Goal: Task Accomplishment & Management: Use online tool/utility

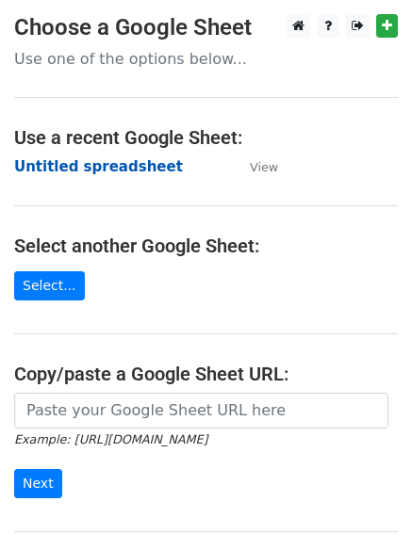
click at [67, 166] on strong "Untitled spreadsheet" at bounding box center [98, 166] width 169 height 17
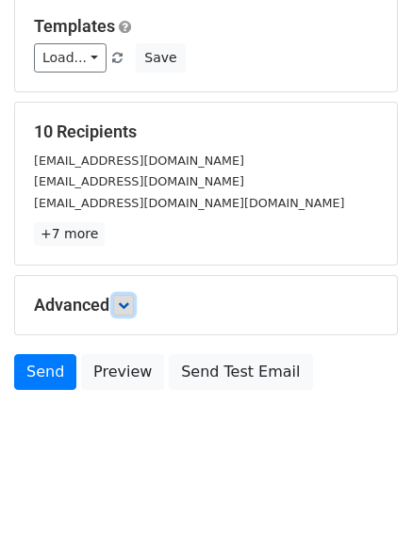
click at [129, 300] on icon at bounding box center [123, 305] width 11 height 11
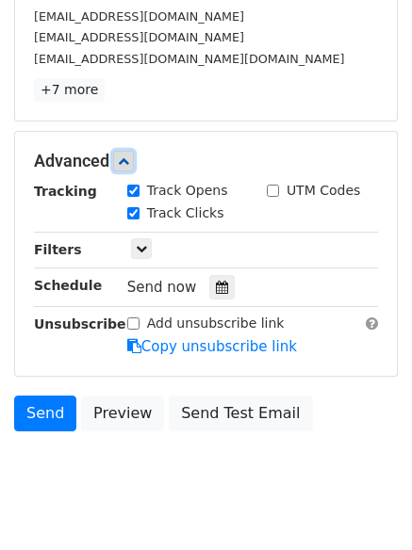
scroll to position [328, 0]
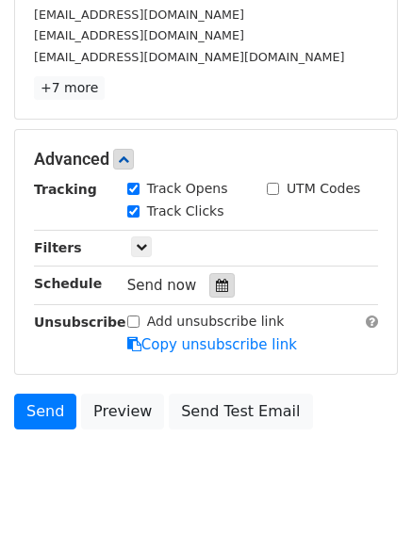
click at [222, 295] on div at bounding box center [221, 285] width 25 height 24
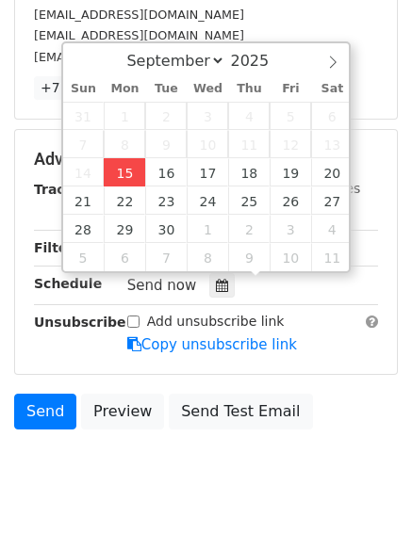
type input "2025-09-15 15:31"
type input "03"
type input "31"
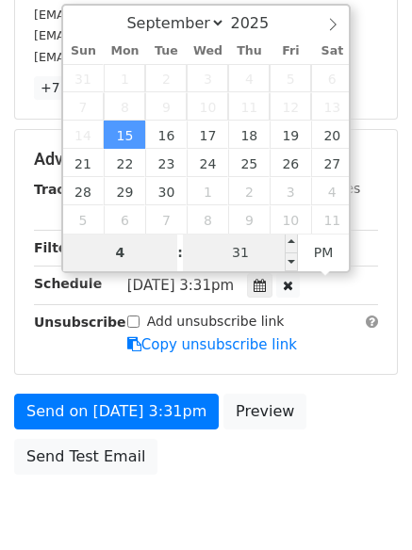
type input "4"
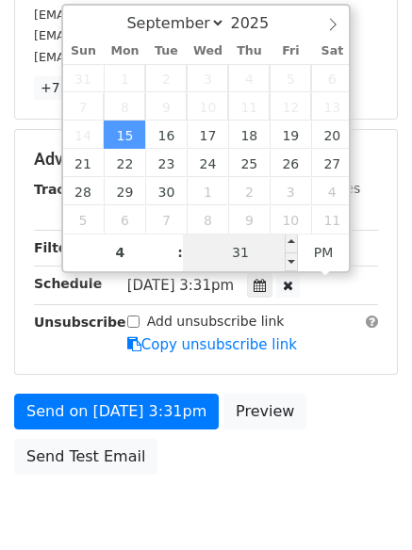
type input "2025-09-15 16:31"
type input "04"
click at [250, 252] on input "31" at bounding box center [240, 253] width 115 height 38
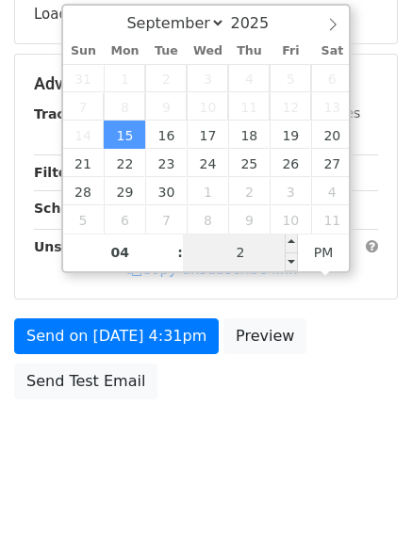
type input "22"
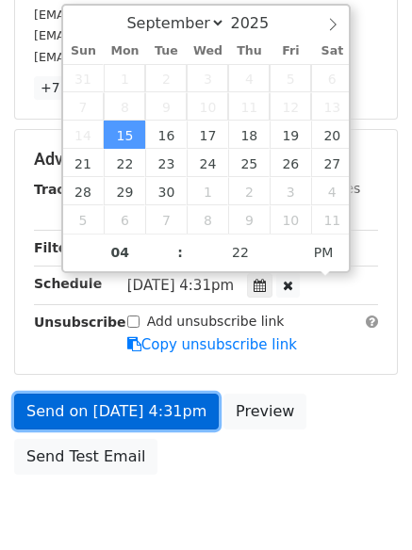
type input "2025-09-15 16:22"
click at [173, 417] on link "Send on Sep 15 at 4:31pm" at bounding box center [116, 412] width 204 height 36
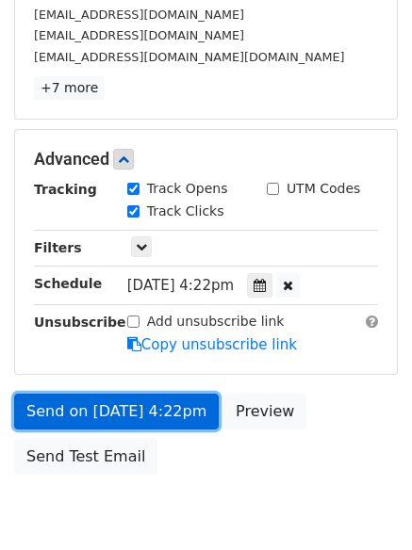
click at [180, 413] on link "Send on Sep 15 at 4:22pm" at bounding box center [116, 412] width 204 height 36
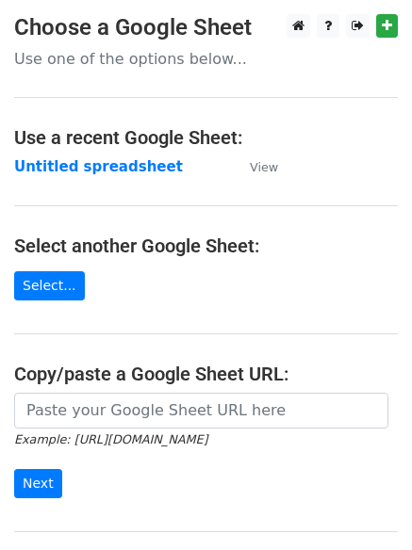
click at [113, 154] on main "Choose a Google Sheet Use one of the options below... Use a recent Google Sheet…" at bounding box center [206, 306] width 412 height 585
click at [119, 174] on strong "Untitled spreadsheet" at bounding box center [98, 166] width 169 height 17
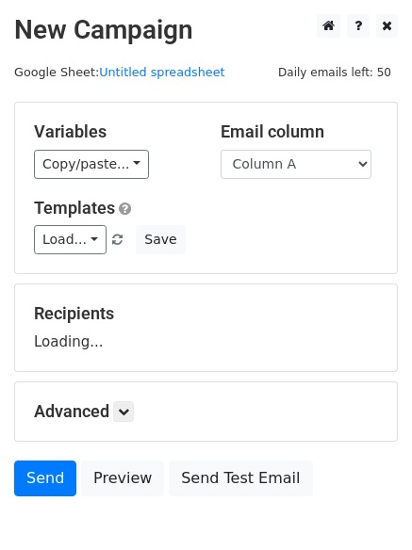
select select "Column B"
click at [220, 150] on select "Column A Column B Column C Column D Column E" at bounding box center [295, 164] width 151 height 29
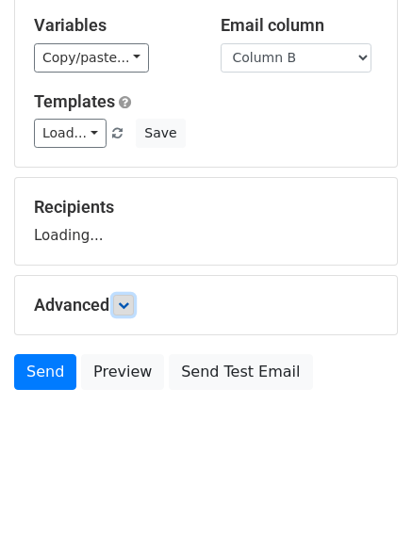
click at [129, 300] on icon at bounding box center [123, 305] width 11 height 11
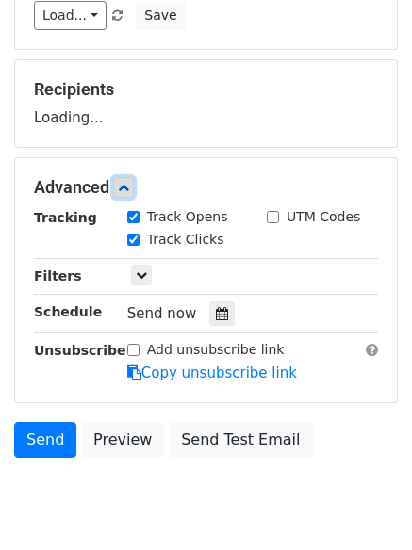
scroll to position [253, 0]
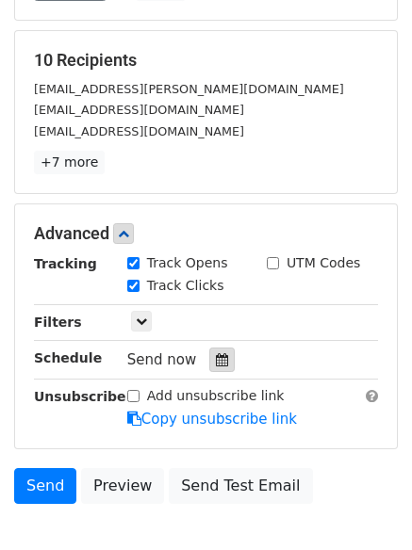
click at [216, 353] on icon at bounding box center [222, 359] width 12 height 13
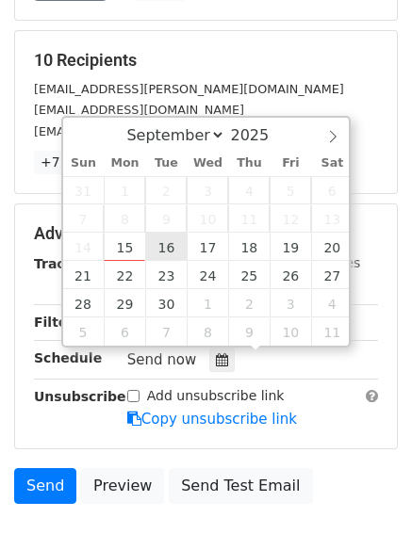
type input "2025-09-16 12:00"
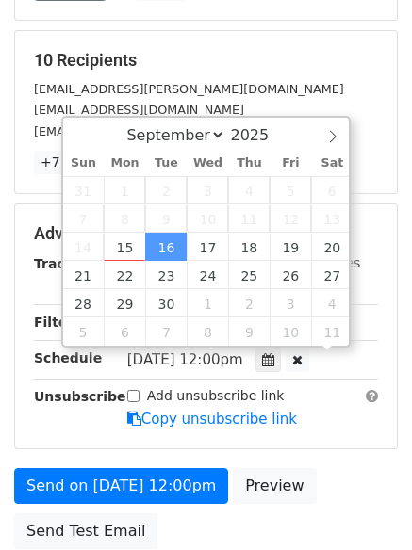
scroll to position [1, 0]
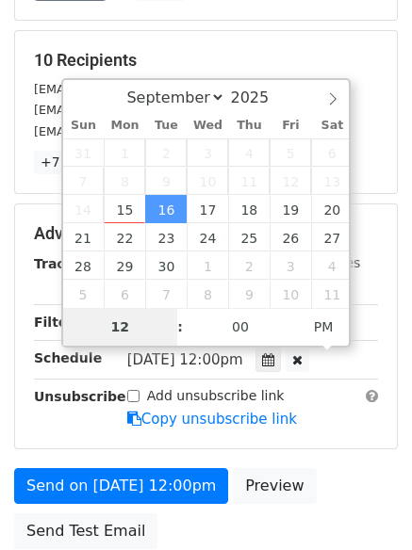
type input "5"
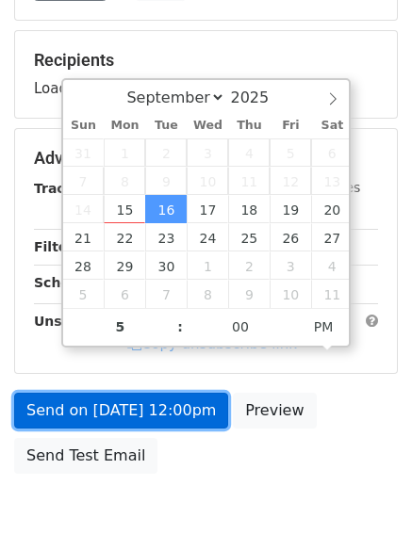
type input "2025-09-16 17:00"
click at [189, 402] on link "Send on Sep 16 at 12:00pm" at bounding box center [121, 411] width 214 height 36
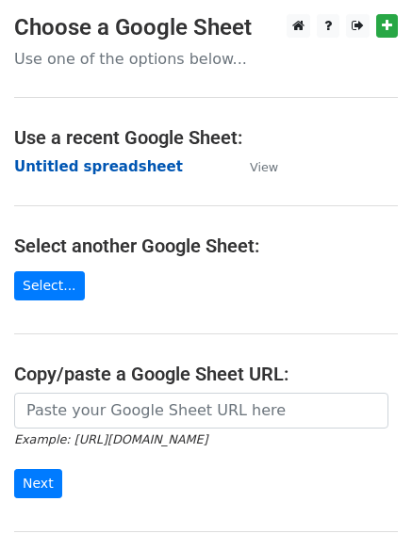
click at [114, 165] on strong "Untitled spreadsheet" at bounding box center [98, 166] width 169 height 17
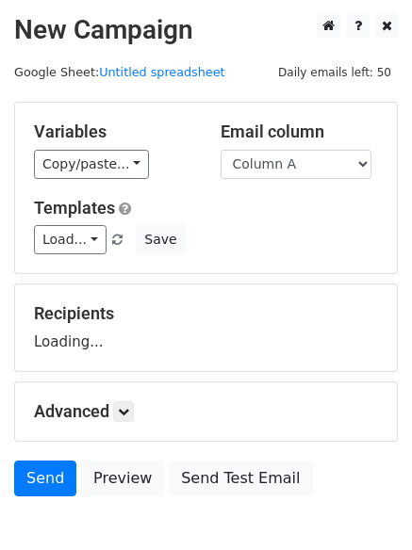
select select "Column C"
click at [220, 150] on select "Column A Column B Column C Column D Column E" at bounding box center [295, 164] width 151 height 29
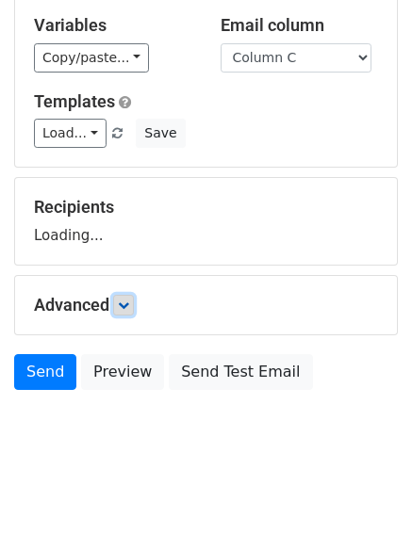
click at [129, 304] on icon at bounding box center [123, 305] width 11 height 11
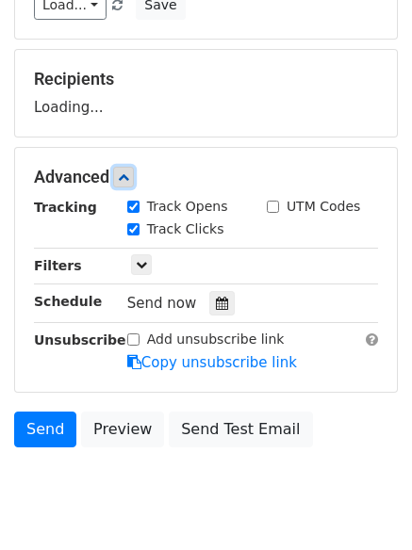
scroll to position [243, 0]
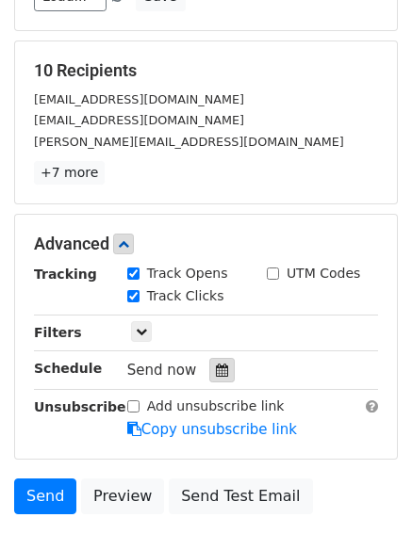
click at [216, 370] on icon at bounding box center [222, 370] width 12 height 13
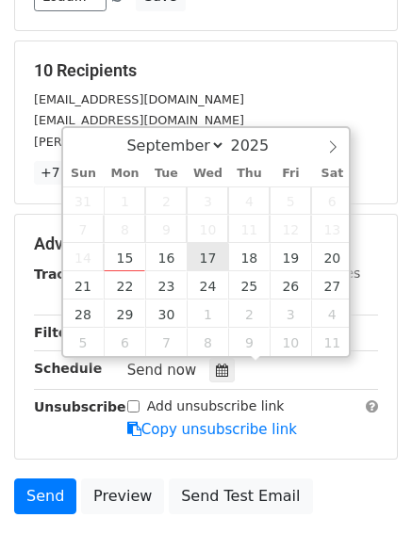
type input "2025-09-17 12:00"
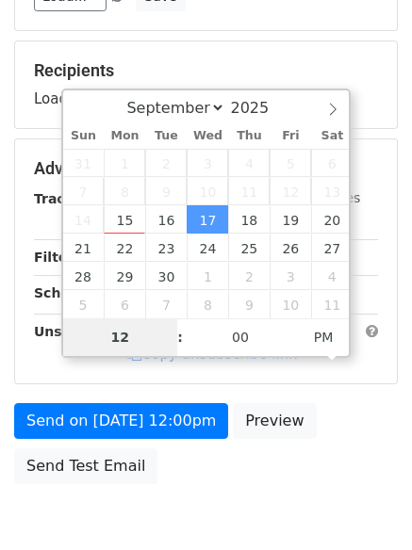
type input "6"
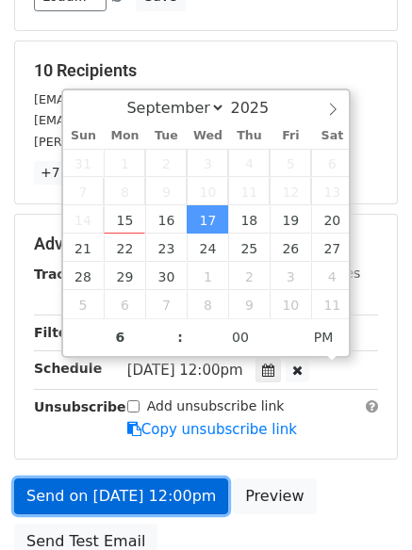
type input "2025-09-17 18:00"
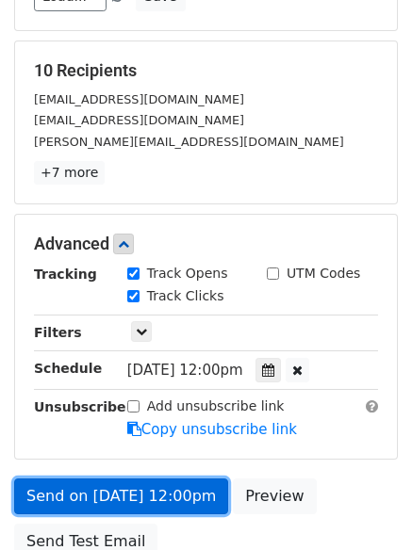
click at [154, 507] on link "Send on Sep 17 at 12:00pm" at bounding box center [121, 496] width 214 height 36
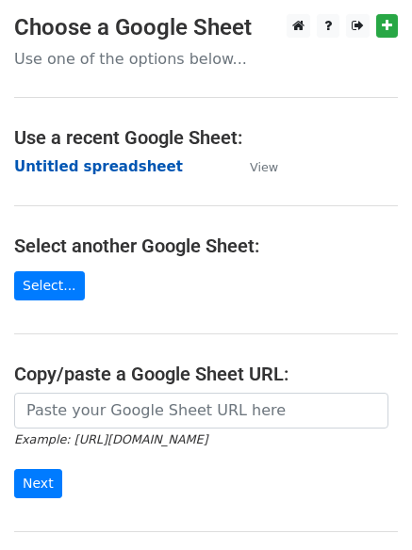
click at [123, 174] on strong "Untitled spreadsheet" at bounding box center [98, 166] width 169 height 17
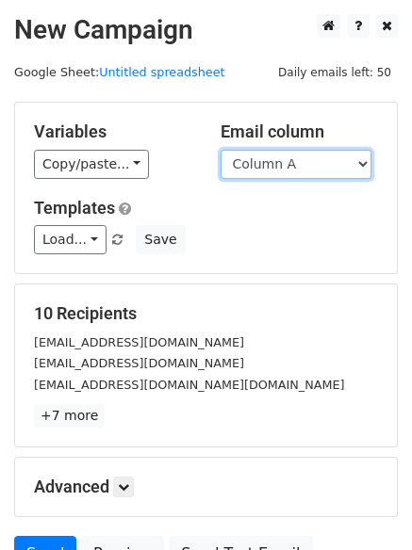
click at [284, 172] on select "Column A Column B Column C Column D Column E" at bounding box center [295, 164] width 151 height 29
select select "Column D"
click at [220, 150] on select "Column A Column B Column C Column D Column E" at bounding box center [295, 164] width 151 height 29
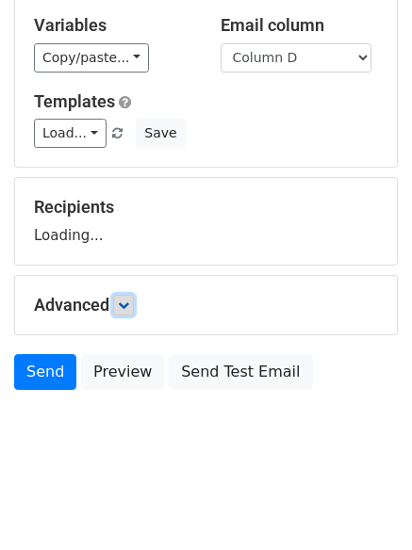
click at [129, 295] on link at bounding box center [123, 305] width 21 height 21
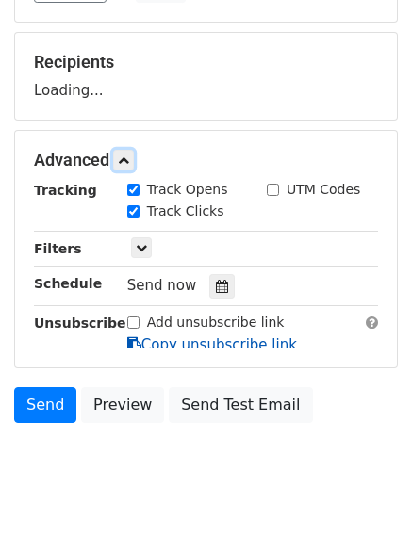
scroll to position [256, 0]
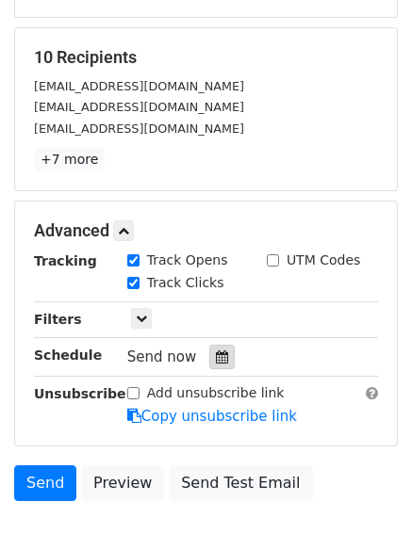
click at [219, 352] on icon at bounding box center [222, 356] width 12 height 13
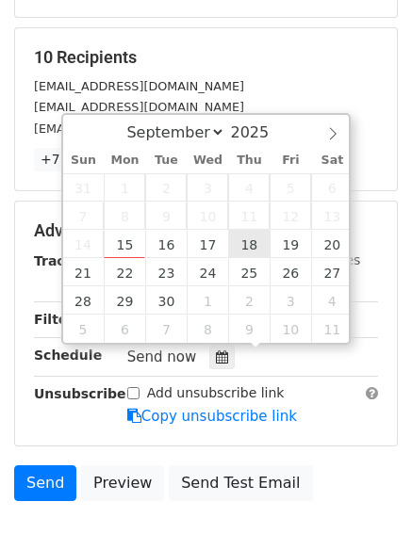
type input "2025-09-18 12:00"
type input "7"
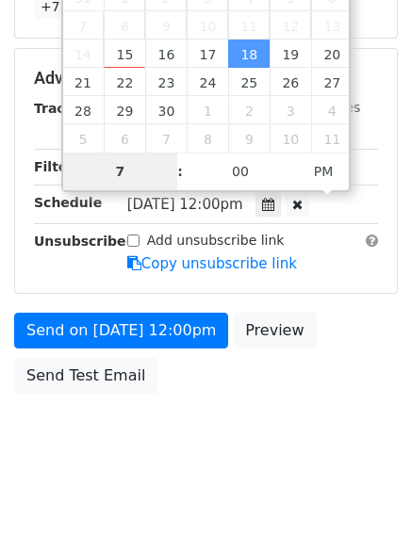
scroll to position [336, 0]
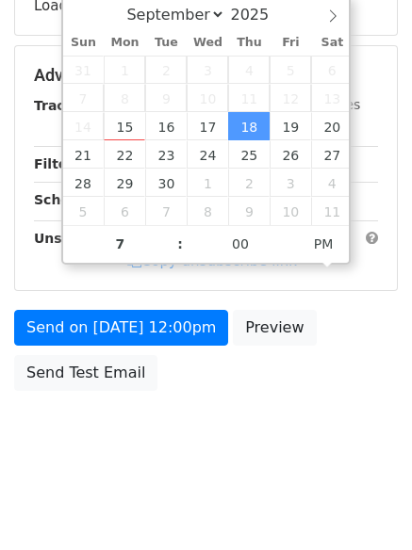
type input "2025-09-18 19:00"
click at [267, 419] on body "New Campaign Daily emails left: 50 Google Sheet: Untitled spreadsheet Variables…" at bounding box center [206, 77] width 412 height 798
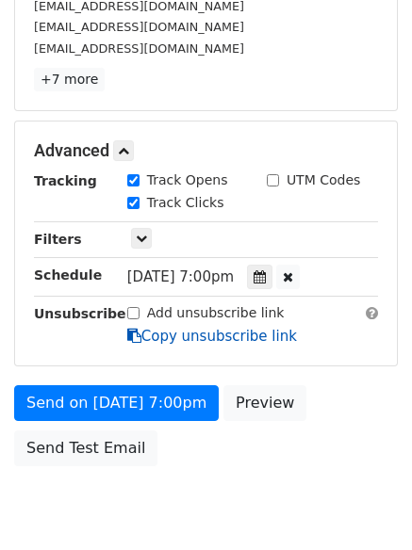
click at [151, 338] on link "Copy unsubscribe link" at bounding box center [212, 336] width 170 height 17
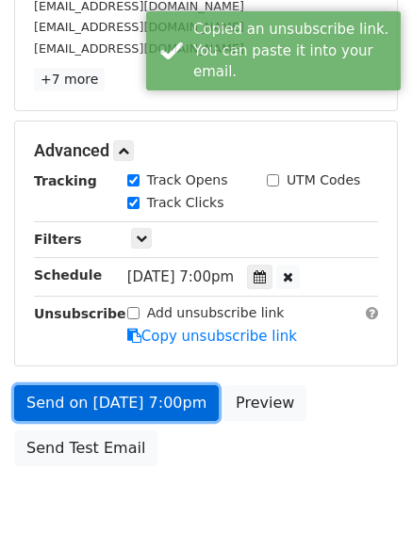
click at [153, 395] on link "Send on Sep 18 at 7:00pm" at bounding box center [116, 403] width 204 height 36
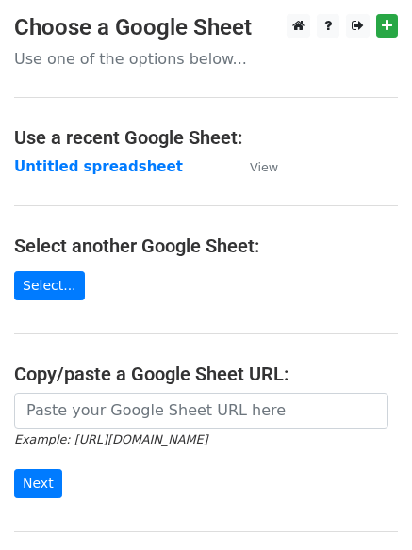
click at [122, 176] on td "Untitled spreadsheet" at bounding box center [122, 167] width 217 height 22
click at [135, 175] on strong "Untitled spreadsheet" at bounding box center [98, 166] width 169 height 17
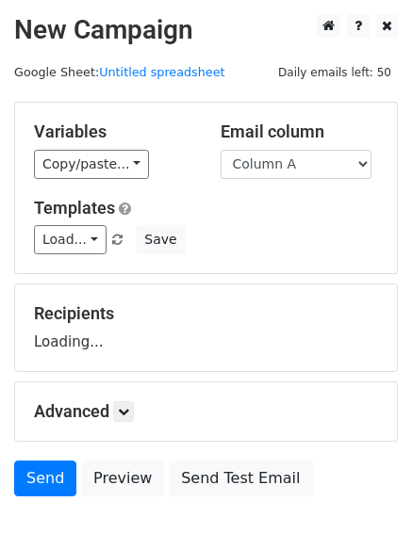
click at [283, 313] on h5 "Recipients" at bounding box center [206, 313] width 344 height 21
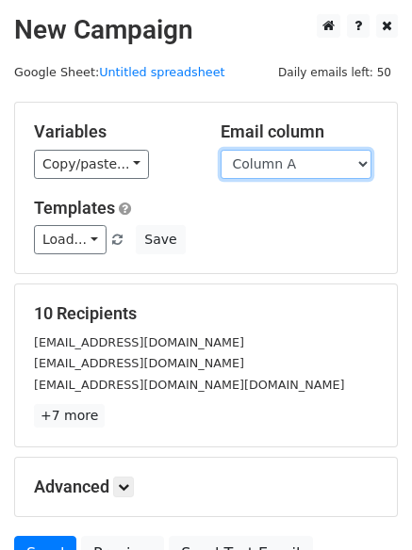
click at [289, 176] on select "Column A Column B Column C Column D Column E" at bounding box center [295, 164] width 151 height 29
select select "Column E"
click at [220, 150] on select "Column A Column B Column C Column D Column E" at bounding box center [295, 164] width 151 height 29
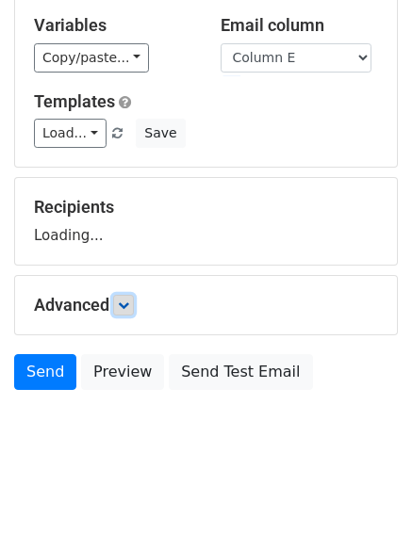
click at [129, 310] on icon at bounding box center [123, 305] width 11 height 11
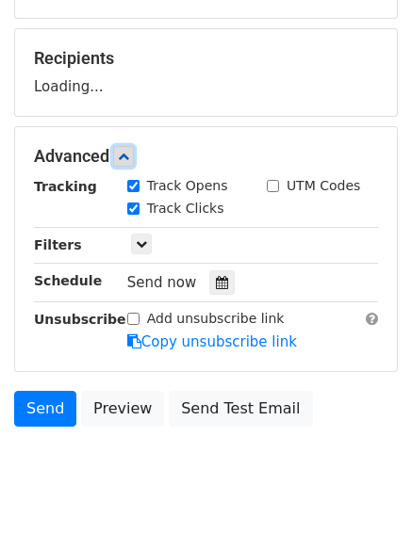
scroll to position [274, 0]
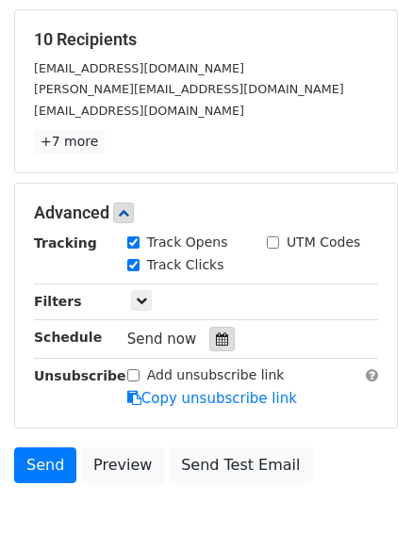
click at [219, 334] on icon at bounding box center [222, 338] width 12 height 13
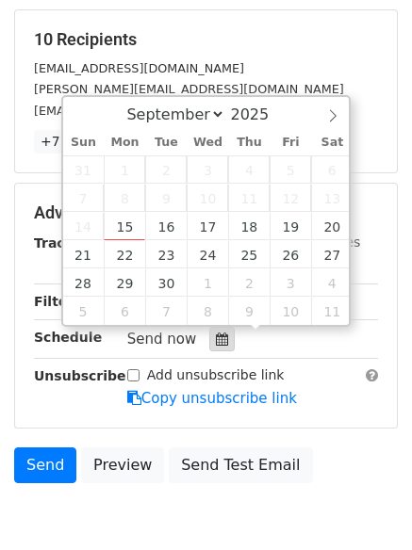
scroll to position [366, 0]
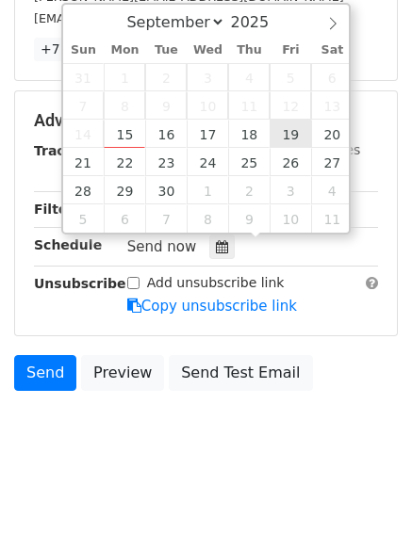
type input "[DATE] 12:00"
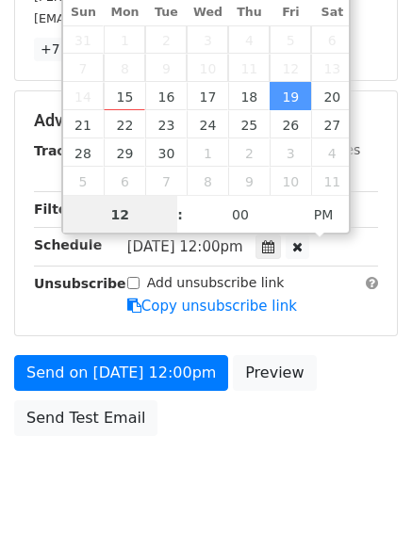
scroll to position [1, 0]
type input "8"
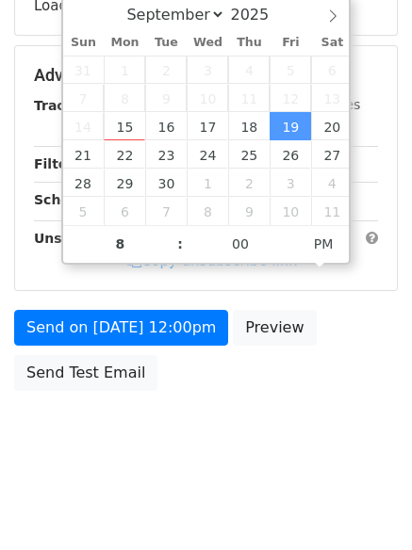
type input "[DATE] 20:00"
click at [264, 480] on html "New Campaign Daily emails left: 50 Google Sheet: Untitled spreadsheet Variables…" at bounding box center [206, 107] width 412 height 887
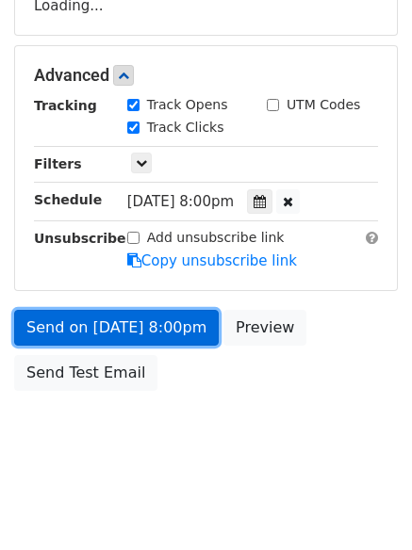
click at [170, 334] on link "Send on [DATE] 8:00pm" at bounding box center [116, 328] width 204 height 36
